Goal: Transaction & Acquisition: Book appointment/travel/reservation

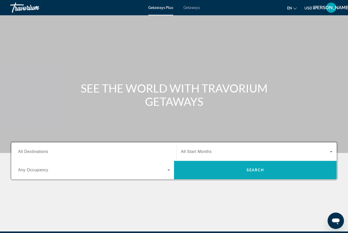
click at [291, 171] on span "Search widget" at bounding box center [255, 170] width 163 height 12
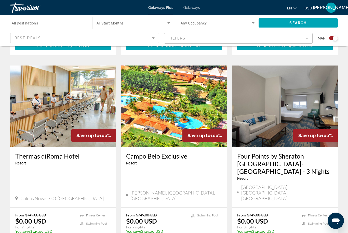
scroll to position [718, 0]
click at [287, 91] on img "Main content" at bounding box center [285, 107] width 106 height 82
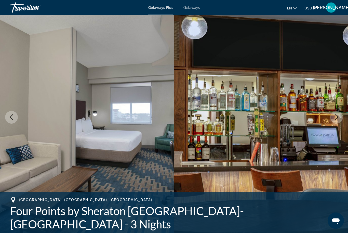
scroll to position [18, 0]
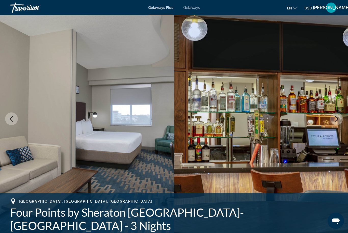
click at [340, 121] on icon "Next image" at bounding box center [337, 119] width 6 height 6
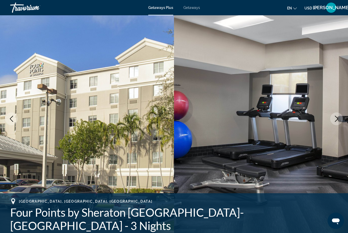
click at [338, 119] on icon "Next image" at bounding box center [337, 119] width 6 height 6
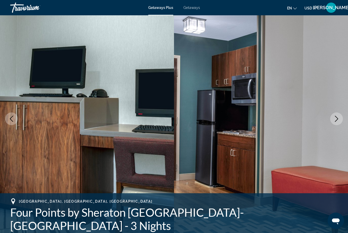
click at [337, 119] on icon "Next image" at bounding box center [337, 119] width 6 height 6
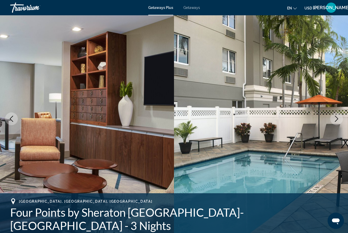
click at [337, 120] on icon "Next image" at bounding box center [336, 119] width 3 height 6
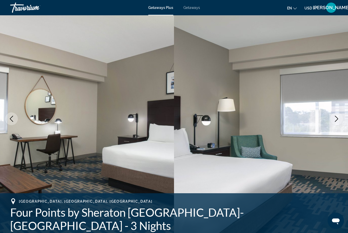
click at [336, 122] on icon "Next image" at bounding box center [336, 119] width 3 height 6
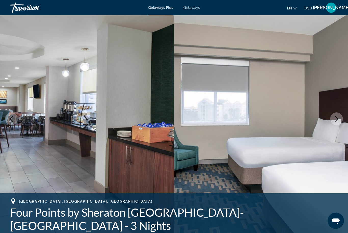
click at [337, 118] on icon "Next image" at bounding box center [337, 119] width 6 height 6
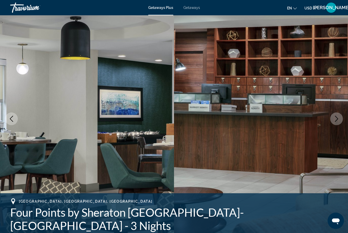
click at [337, 120] on icon "Next image" at bounding box center [337, 119] width 6 height 6
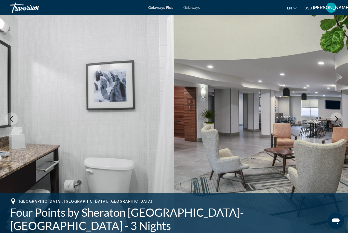
click at [338, 118] on icon "Next image" at bounding box center [337, 119] width 6 height 6
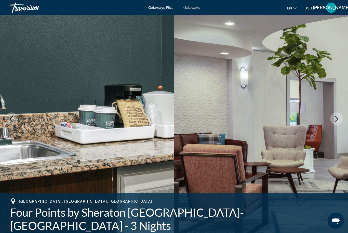
click at [338, 120] on icon "Next image" at bounding box center [337, 119] width 6 height 6
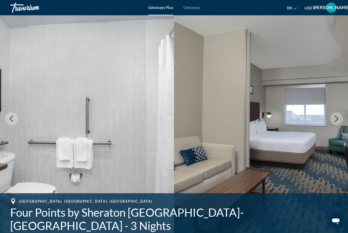
click at [338, 122] on icon "Next image" at bounding box center [337, 119] width 6 height 6
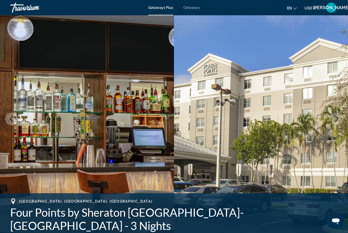
click at [338, 119] on icon "Next image" at bounding box center [337, 119] width 6 height 6
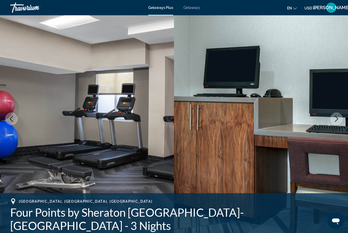
click at [338, 117] on icon "Next image" at bounding box center [337, 119] width 6 height 6
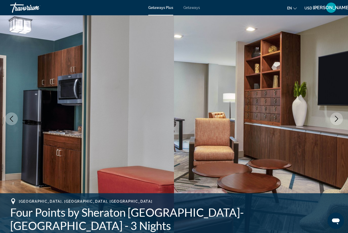
click at [335, 122] on button "Next image" at bounding box center [337, 119] width 13 height 13
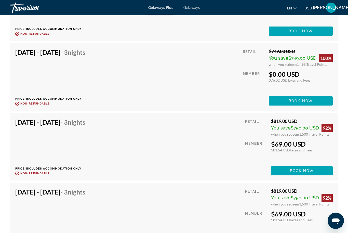
scroll to position [2555, 0]
